Goal: Task Accomplishment & Management: Manage account settings

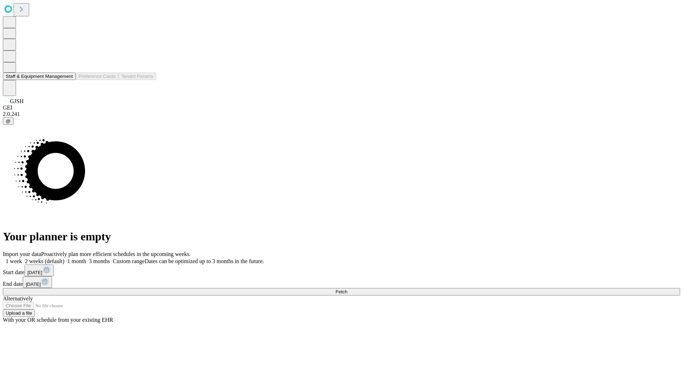
click at [68, 80] on button "Staff & Equipment Management" at bounding box center [39, 76] width 73 height 7
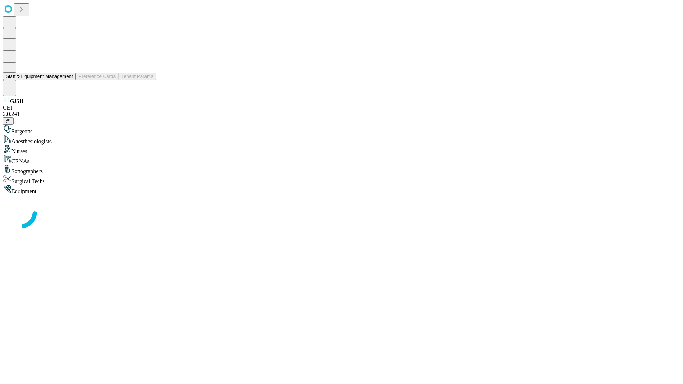
click at [68, 80] on button "Staff & Equipment Management" at bounding box center [39, 76] width 73 height 7
